Goal: Task Accomplishment & Management: Manage account settings

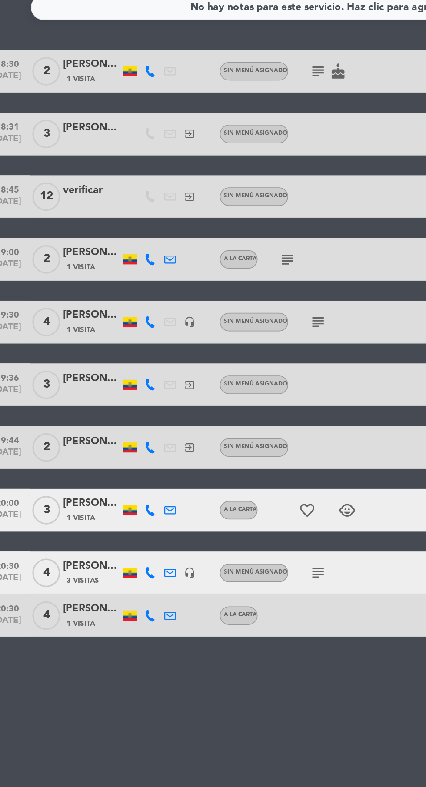
click at [205, 477] on icon "subject" at bounding box center [205, 476] width 10 height 10
click at [205, 479] on icon "subject" at bounding box center [205, 476] width 10 height 10
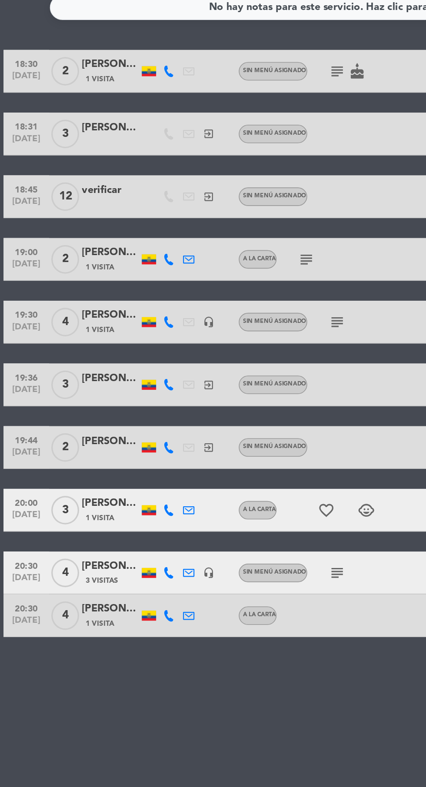
click at [204, 443] on icon "favorite_border" at bounding box center [199, 438] width 10 height 10
click at [224, 438] on icon "child_care" at bounding box center [223, 438] width 10 height 10
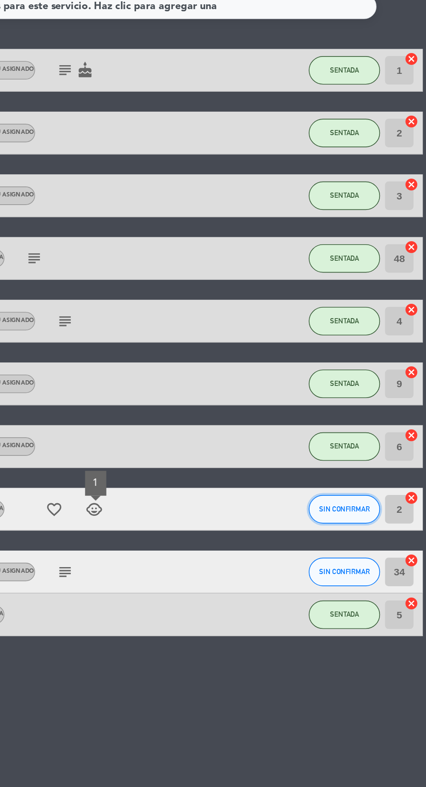
click at [374, 438] on span "SIN CONFIRMAR" at bounding box center [376, 438] width 31 height 5
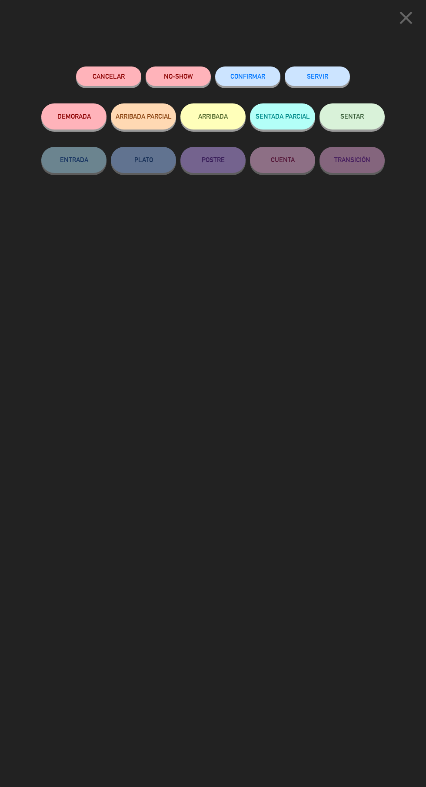
scroll to position [5, 0]
click at [337, 120] on button "SENTAR" at bounding box center [352, 116] width 65 height 26
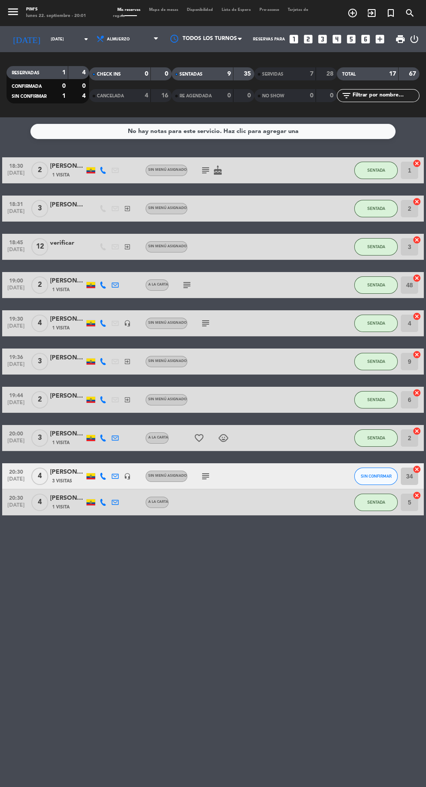
scroll to position [0, 0]
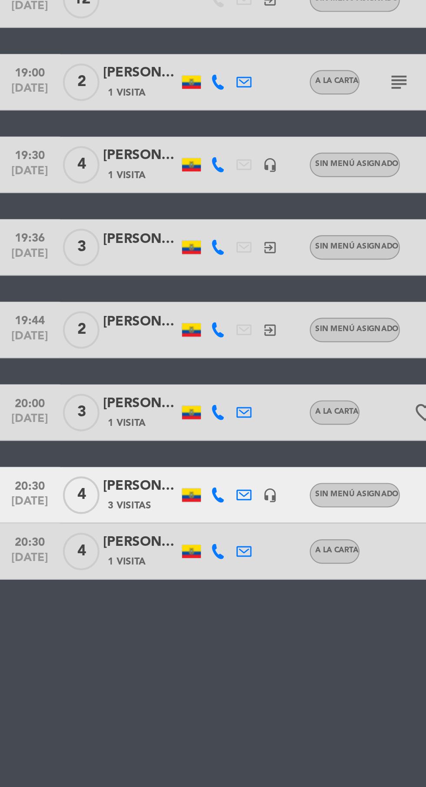
click at [126, 476] on icon "headset_mic" at bounding box center [127, 476] width 7 height 7
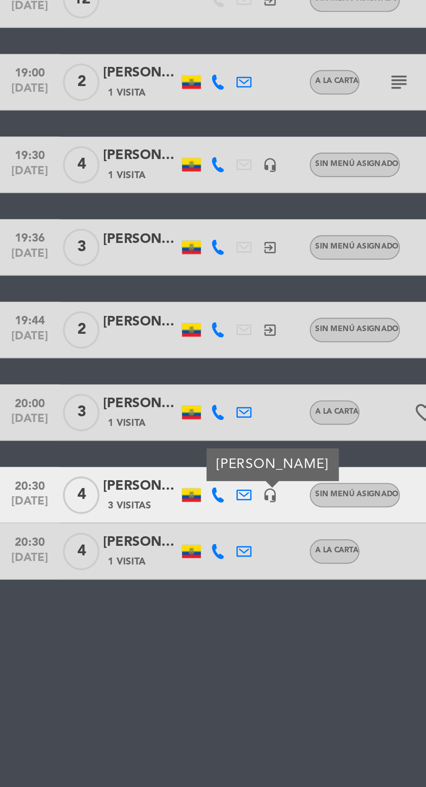
click at [124, 567] on div "No hay notas para este servicio. Haz clic para agregar una 18:30 [DATE] 2 [PERS…" at bounding box center [213, 452] width 426 height 670
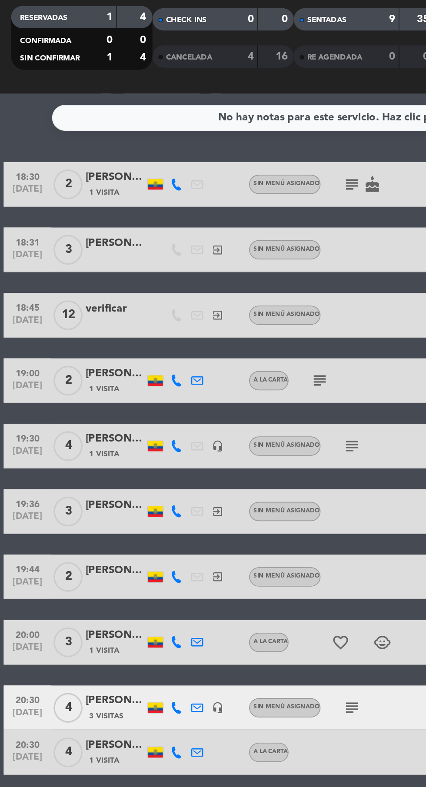
click at [65, 209] on div "[PERSON_NAME]" at bounding box center [67, 205] width 35 height 10
